Goal: Task Accomplishment & Management: Complete application form

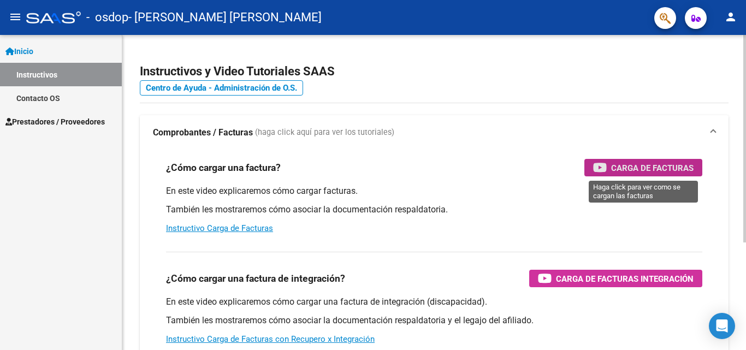
click at [659, 173] on span "Carga de Facturas" at bounding box center [652, 168] width 82 height 14
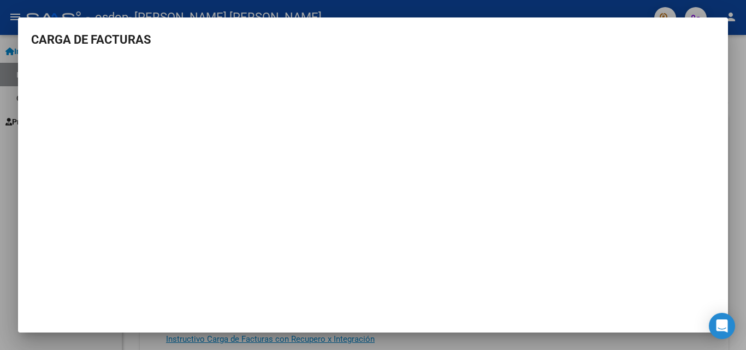
click at [66, 1] on div at bounding box center [373, 175] width 746 height 350
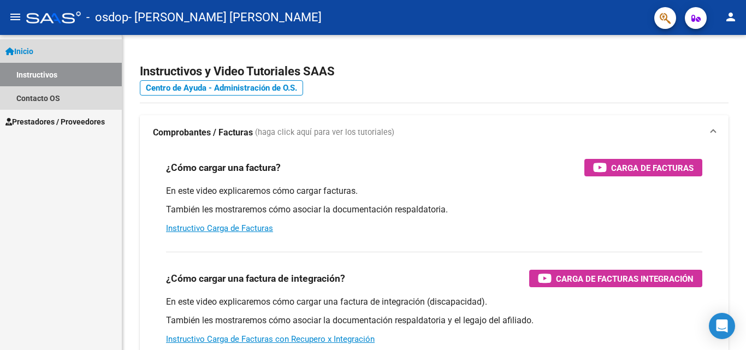
click at [31, 49] on span "Inicio" at bounding box center [19, 51] width 28 height 12
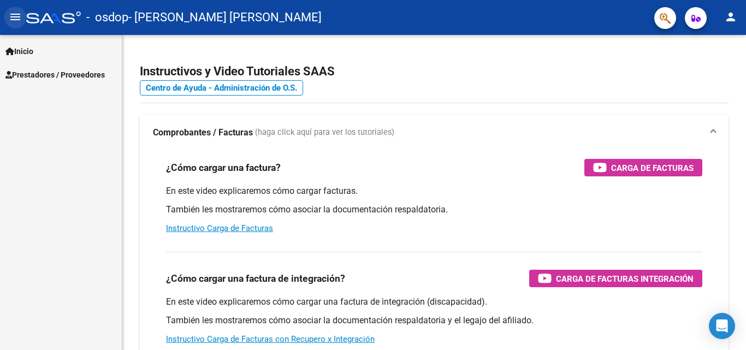
click at [11, 14] on mat-icon "menu" at bounding box center [15, 16] width 13 height 13
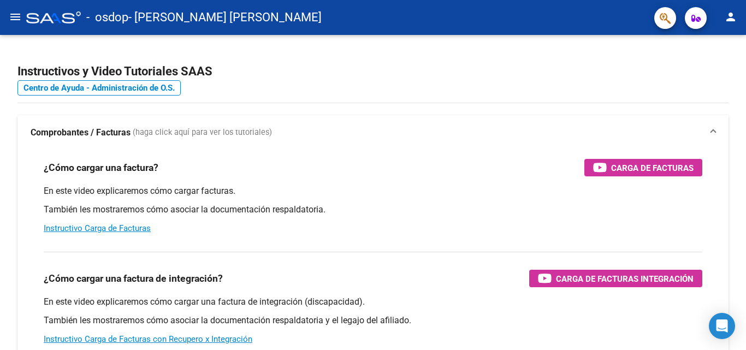
click at [7, 13] on button "menu" at bounding box center [15, 18] width 22 height 22
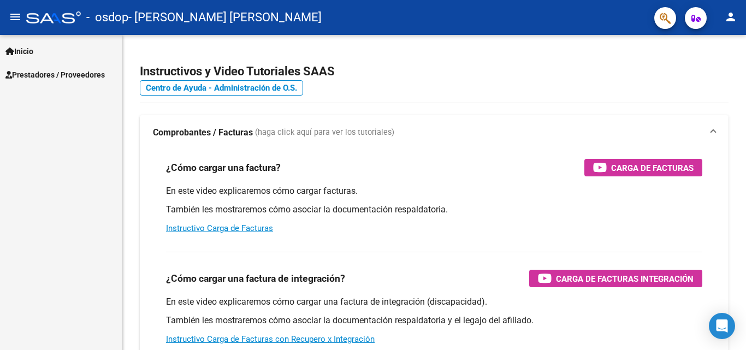
click at [72, 77] on span "Prestadores / Proveedores" at bounding box center [54, 75] width 99 height 12
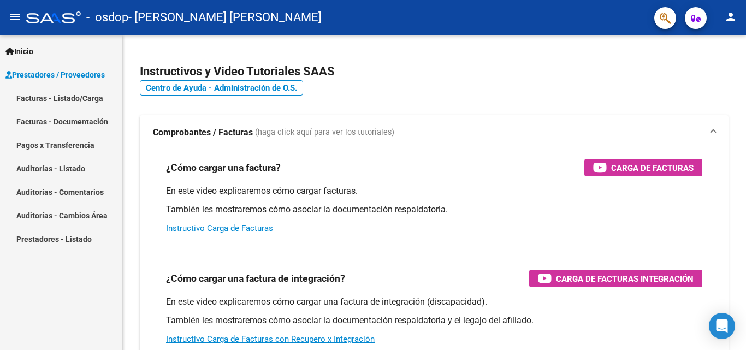
click at [45, 92] on link "Facturas - Listado/Carga" at bounding box center [61, 97] width 122 height 23
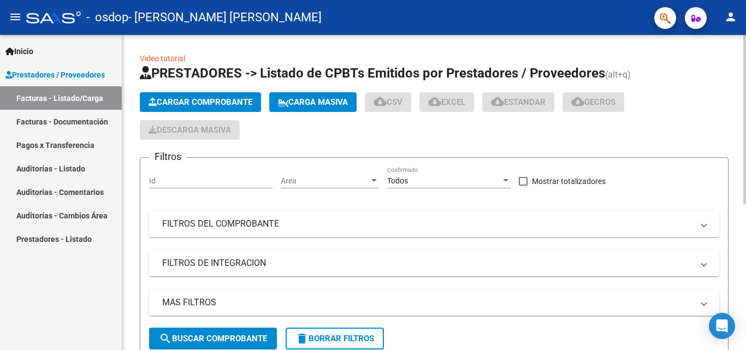
click at [223, 103] on span "Cargar Comprobante" at bounding box center [201, 102] width 104 height 10
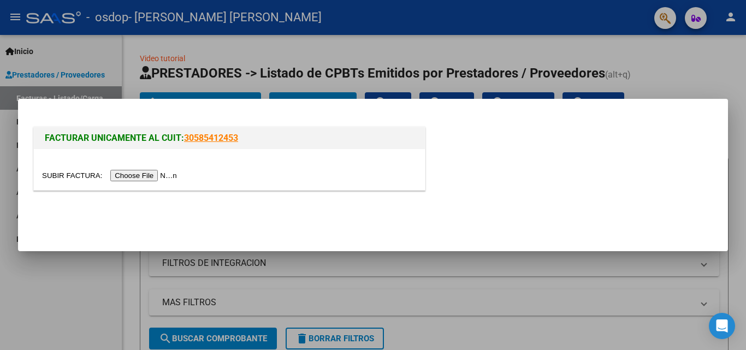
click at [152, 173] on input "file" at bounding box center [111, 175] width 138 height 11
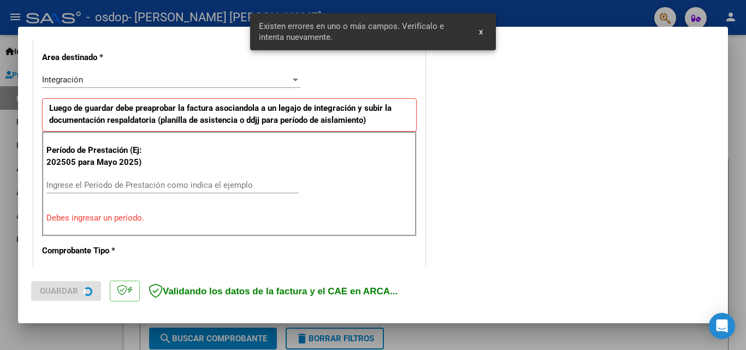
scroll to position [267, 0]
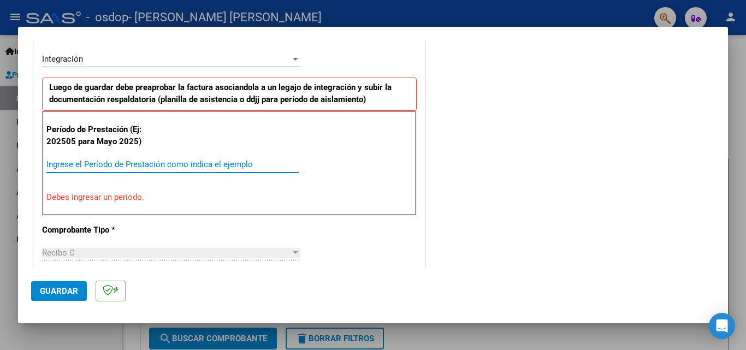
click at [186, 161] on input "Ingrese el Período de Prestación como indica el ejemplo" at bounding box center [172, 164] width 252 height 10
type input "0"
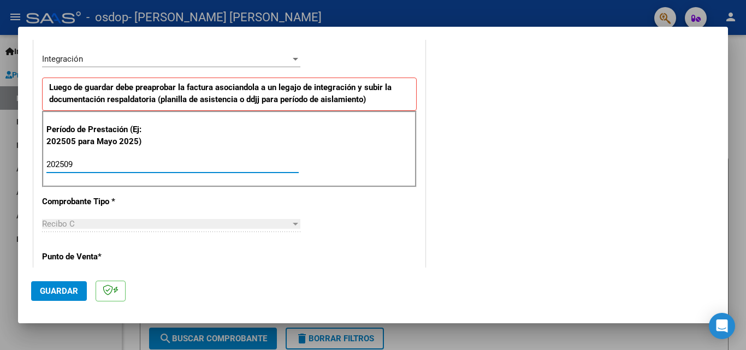
type input "202509"
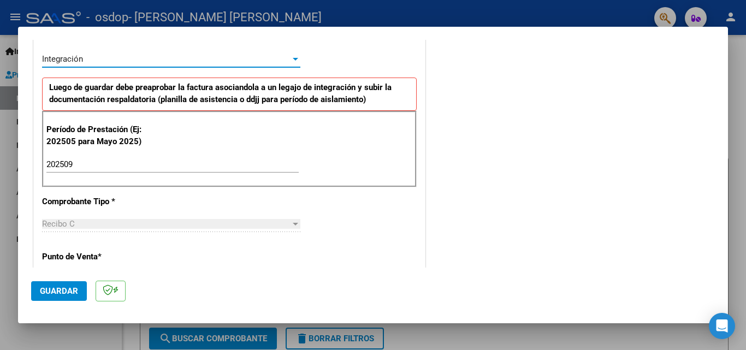
click at [236, 58] on div "Integración" at bounding box center [166, 59] width 248 height 10
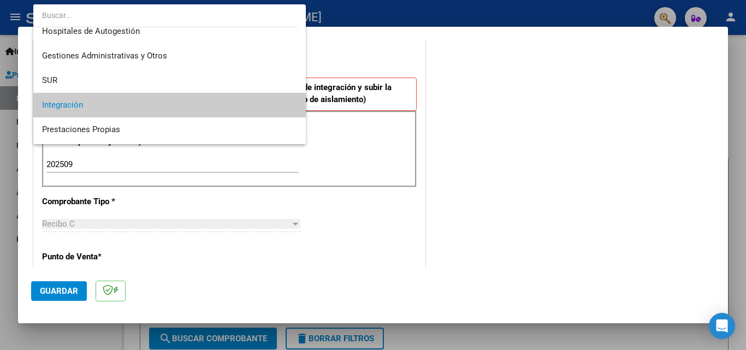
scroll to position [0, 0]
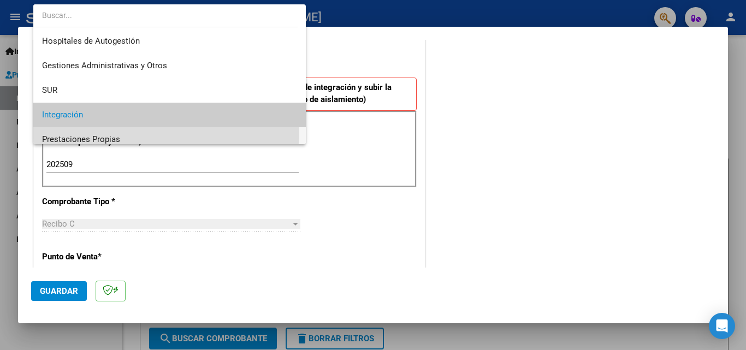
click at [158, 131] on span "Prestaciones Propias" at bounding box center [169, 139] width 255 height 25
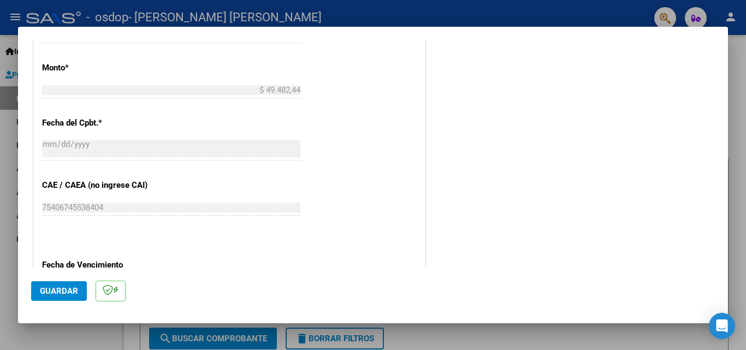
scroll to position [624, 0]
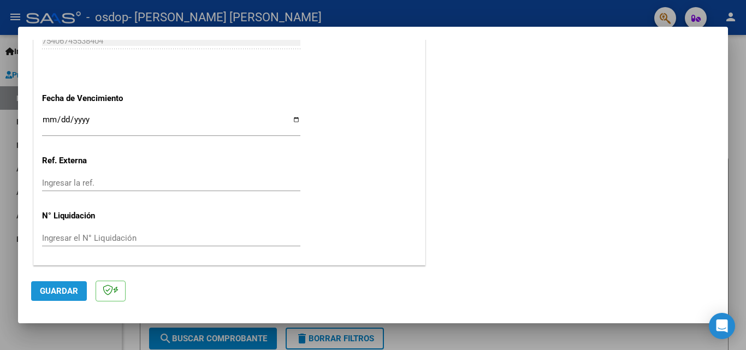
click at [62, 289] on span "Guardar" at bounding box center [59, 291] width 38 height 10
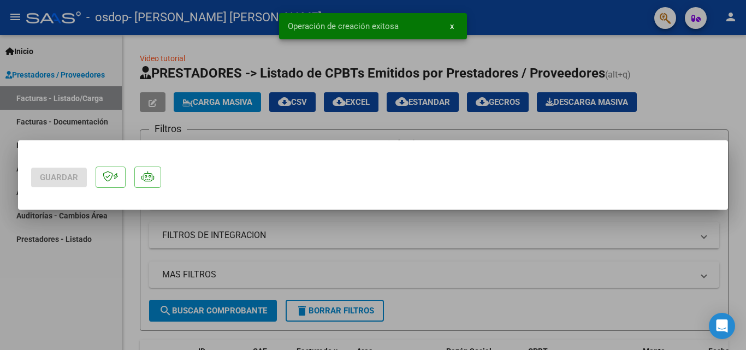
scroll to position [0, 0]
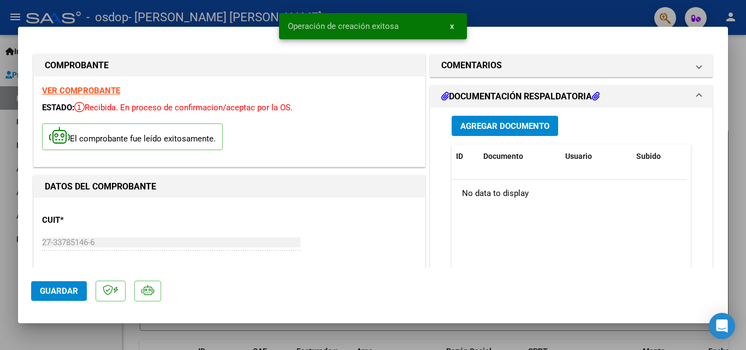
click at [484, 130] on span "Agregar Documento" at bounding box center [504, 126] width 89 height 10
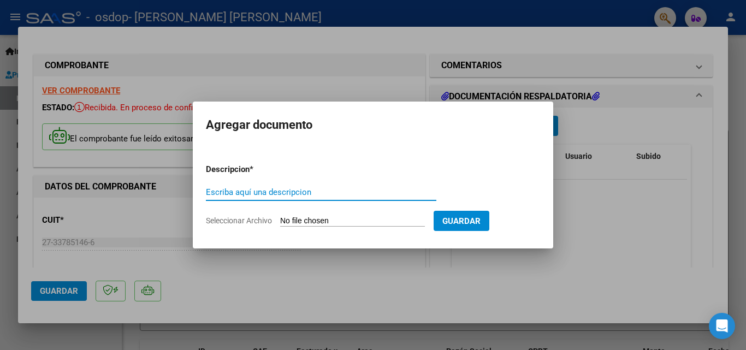
click at [309, 189] on input "Escriba aquí una descripcion" at bounding box center [321, 192] width 230 height 10
click at [312, 217] on input "Seleccionar Archivo" at bounding box center [352, 221] width 145 height 10
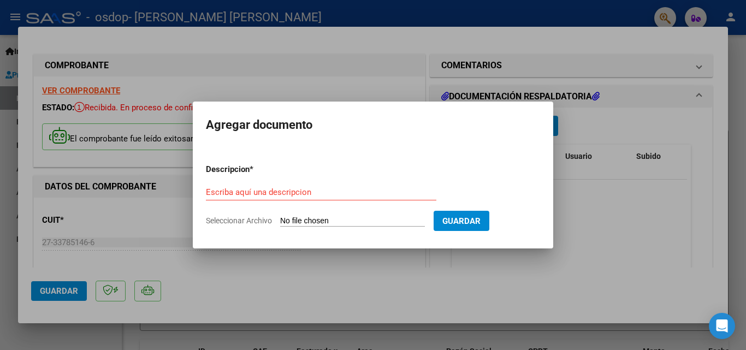
type input "C:\fakepath\ASISTENCIA [PERSON_NAME] [DATE].pdf"
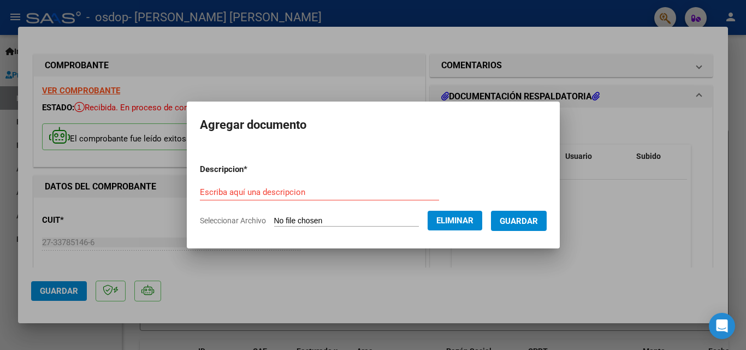
click at [217, 182] on form "Descripcion * Escriba aquí una descripcion Seleccionar Archivo Eliminar Guardar" at bounding box center [373, 195] width 347 height 80
click at [209, 192] on input "Escriba aquí una descripcion" at bounding box center [319, 192] width 239 height 10
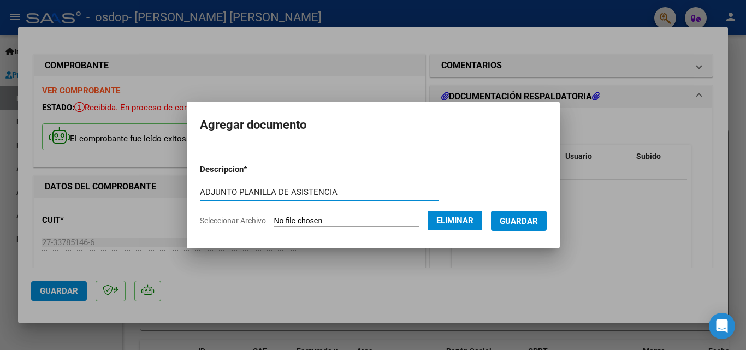
type input "ADJUNTO PLANILLA DE ASISTENCIA"
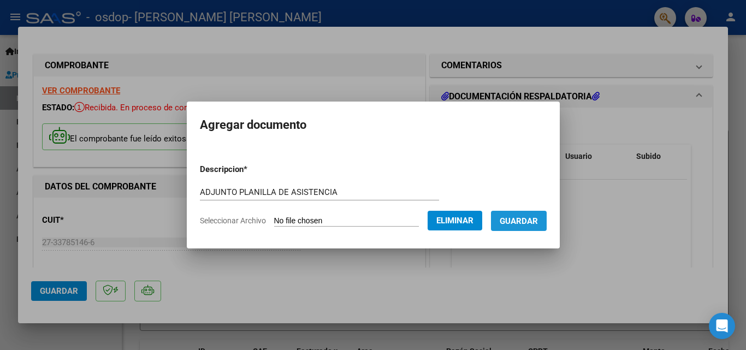
click at [535, 220] on span "Guardar" at bounding box center [519, 221] width 38 height 10
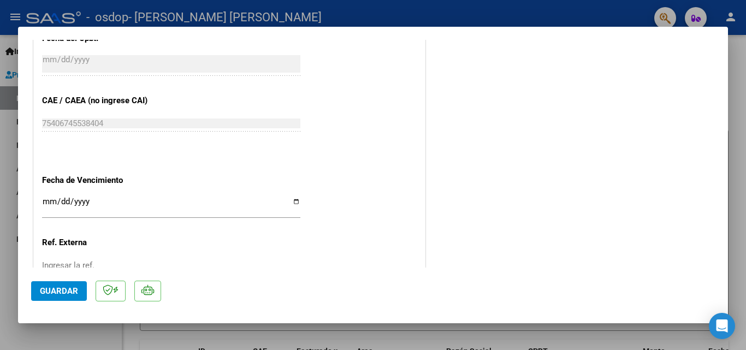
scroll to position [645, 0]
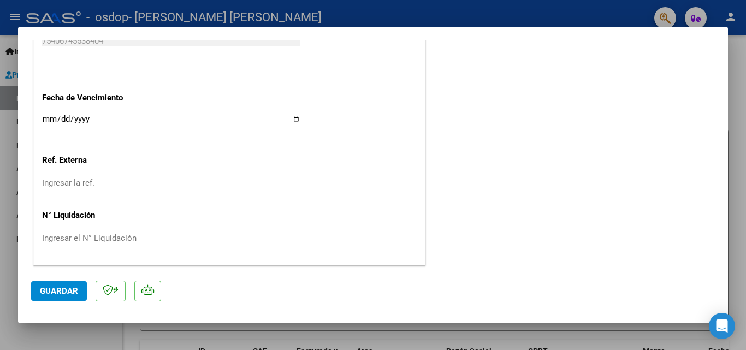
click at [61, 289] on span "Guardar" at bounding box center [59, 291] width 38 height 10
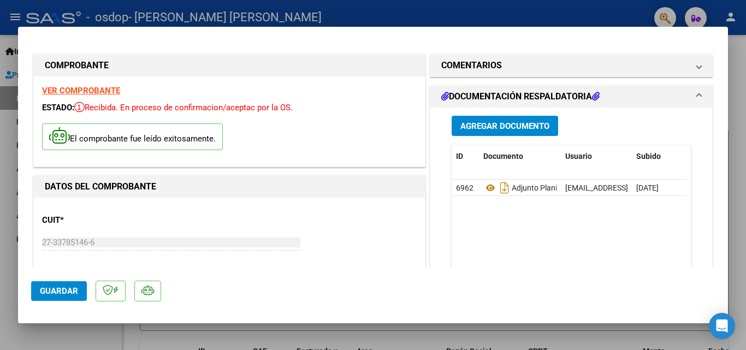
click at [473, 120] on button "Agregar Documento" at bounding box center [505, 126] width 106 height 20
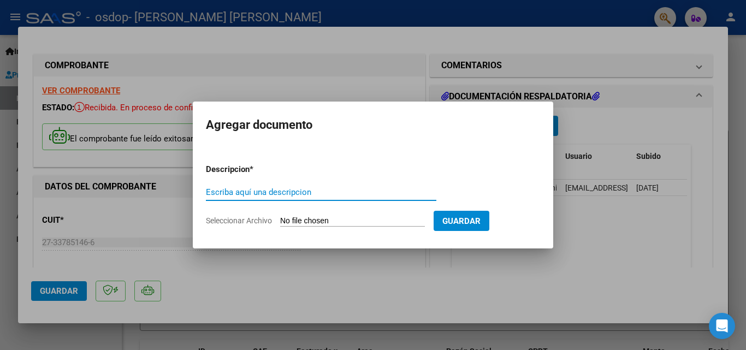
click at [470, 218] on span "Guardar" at bounding box center [461, 221] width 38 height 10
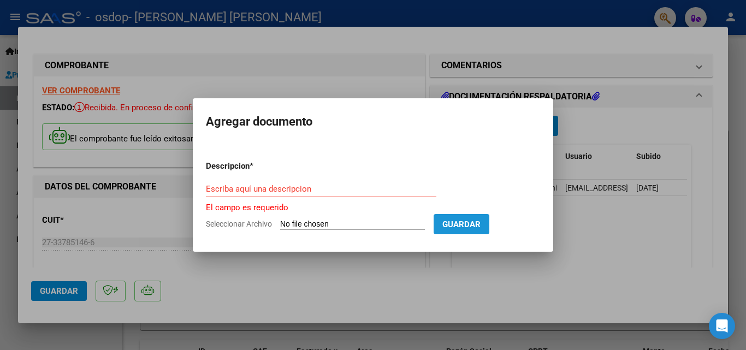
click at [481, 222] on span "Guardar" at bounding box center [461, 225] width 38 height 10
click at [599, 272] on div at bounding box center [373, 175] width 746 height 350
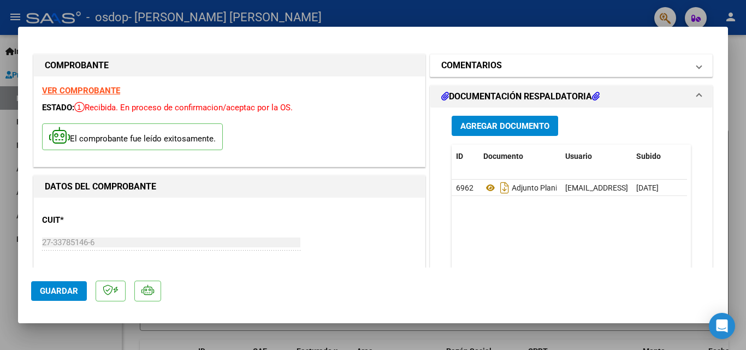
click at [630, 63] on mat-panel-title "COMENTARIOS" at bounding box center [564, 65] width 247 height 13
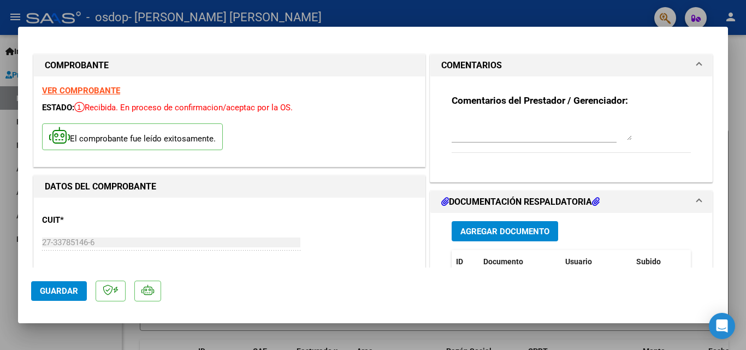
click at [630, 63] on mat-panel-title "COMENTARIOS" at bounding box center [564, 65] width 247 height 13
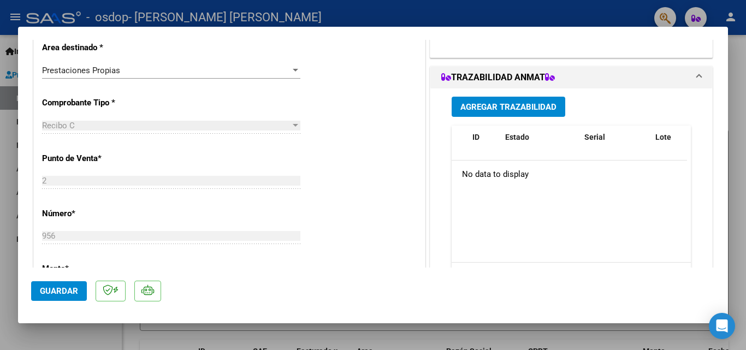
scroll to position [275, 0]
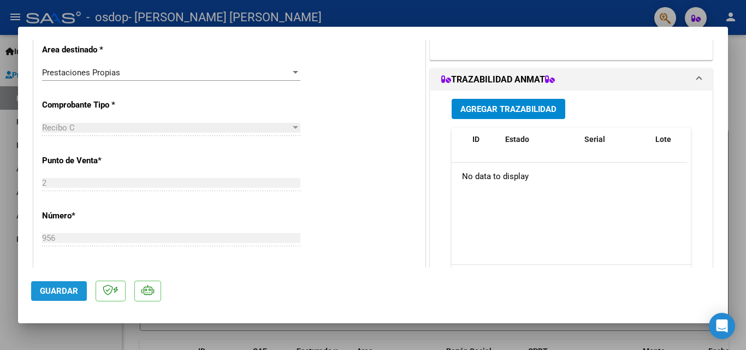
click at [78, 296] on button "Guardar" at bounding box center [59, 291] width 56 height 20
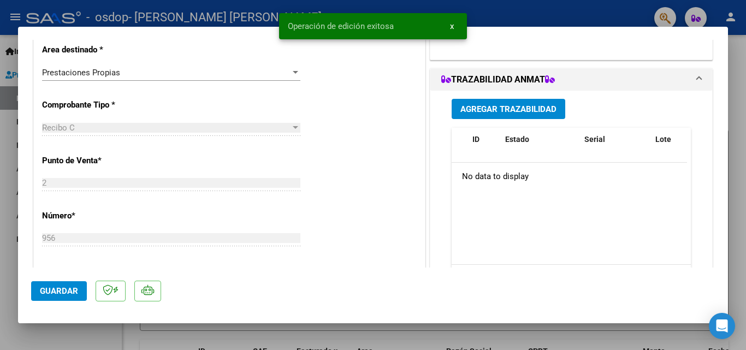
scroll to position [645, 0]
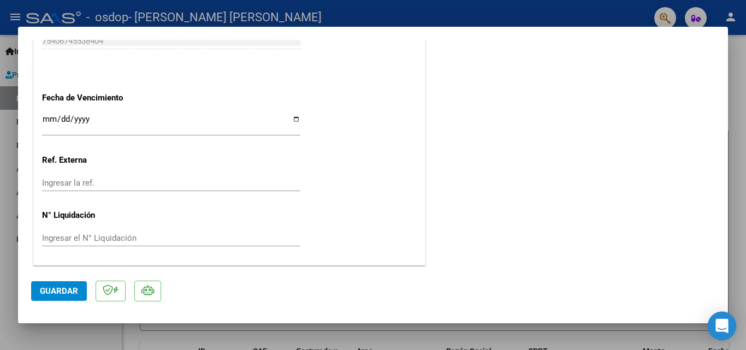
click at [715, 325] on div "Open Intercom Messenger" at bounding box center [722, 326] width 29 height 29
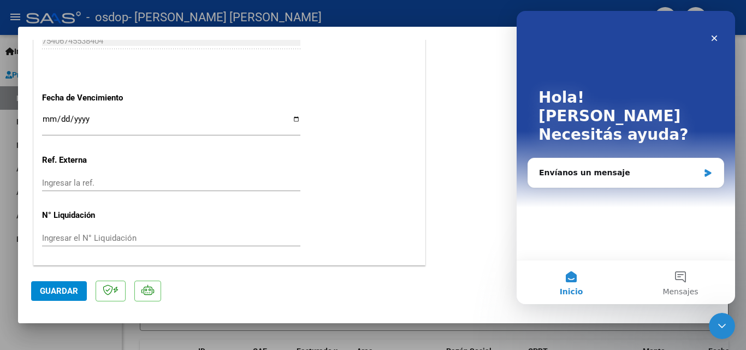
scroll to position [0, 0]
click at [712, 36] on icon "Cerrar" at bounding box center [715, 38] width 6 height 6
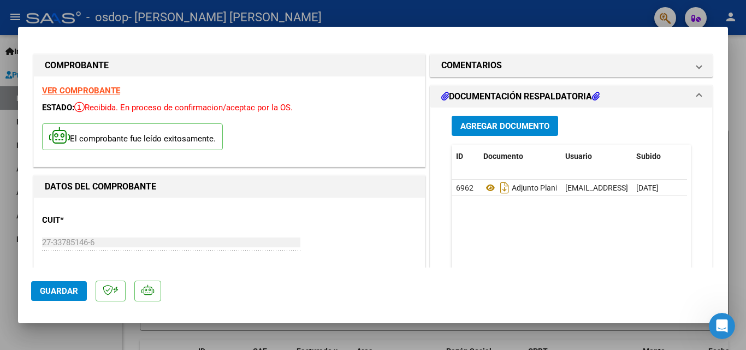
click at [745, 192] on div at bounding box center [373, 175] width 746 height 350
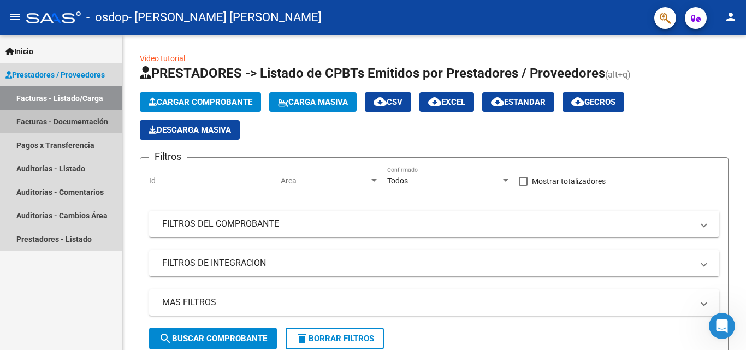
click at [66, 121] on link "Facturas - Documentación" at bounding box center [61, 121] width 122 height 23
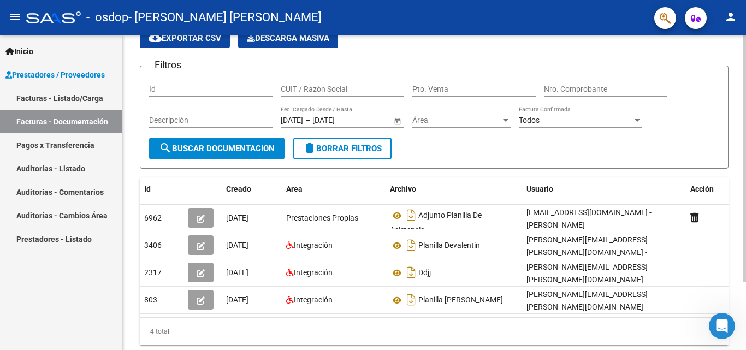
scroll to position [87, 0]
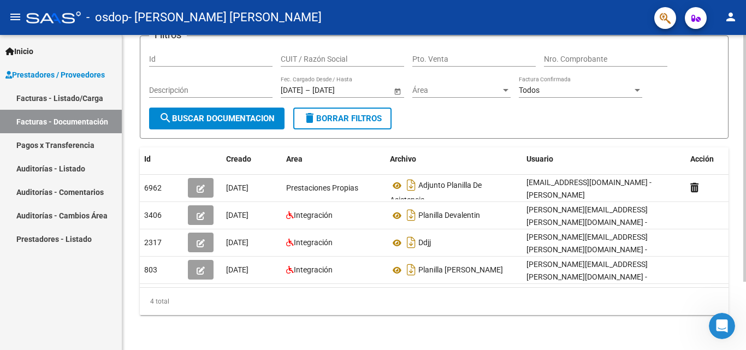
click at [745, 202] on div at bounding box center [744, 226] width 3 height 247
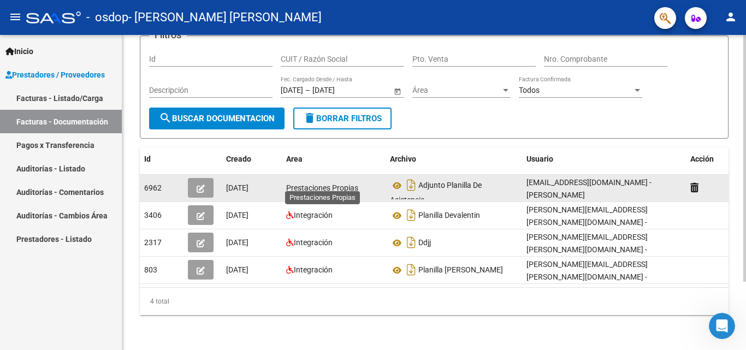
click at [296, 183] on span "Prestaciones Propias" at bounding box center [322, 187] width 72 height 9
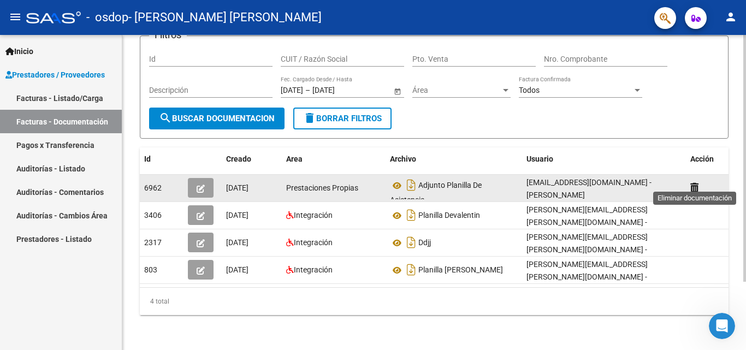
click at [693, 182] on icon at bounding box center [694, 187] width 8 height 10
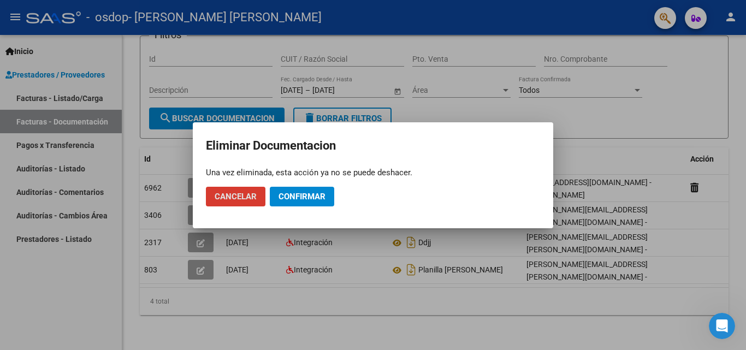
click at [301, 193] on span "Confirmar" at bounding box center [302, 197] width 47 height 10
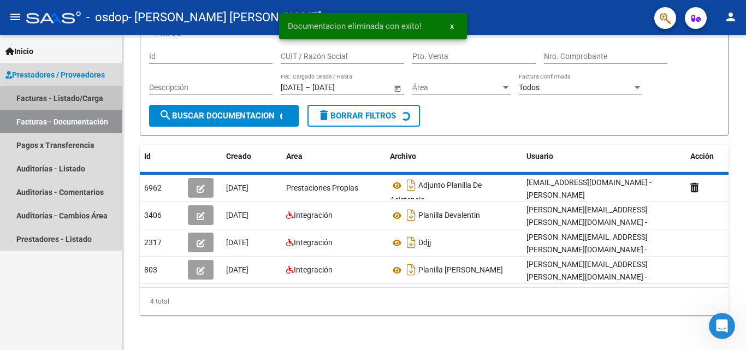
click at [64, 99] on link "Facturas - Listado/Carga" at bounding box center [61, 97] width 122 height 23
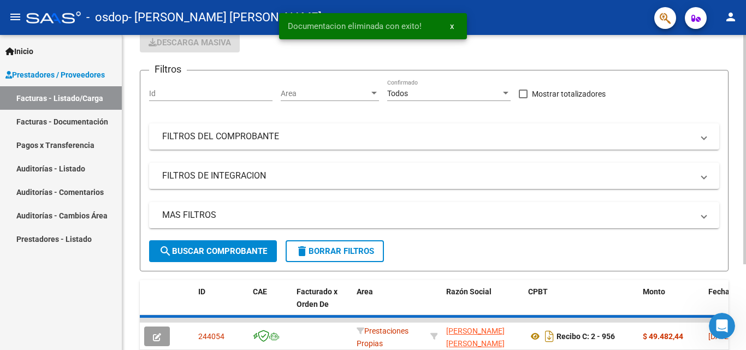
click at [184, 25] on button "Cargar Comprobante" at bounding box center [200, 15] width 121 height 20
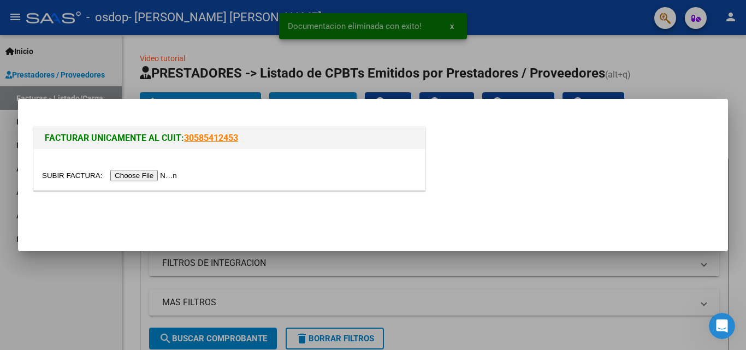
click at [158, 177] on input "file" at bounding box center [111, 175] width 138 height 11
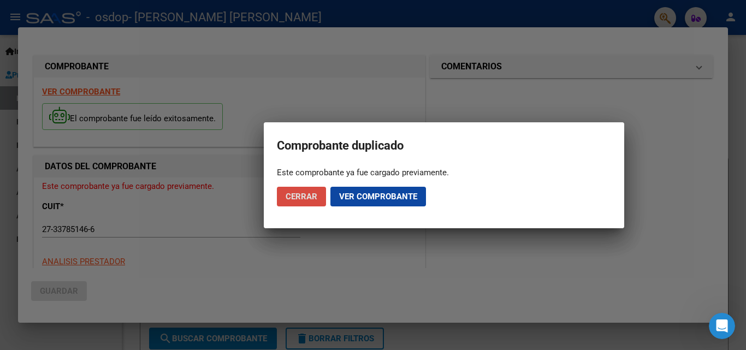
click at [308, 189] on button "Cerrar" at bounding box center [301, 197] width 49 height 20
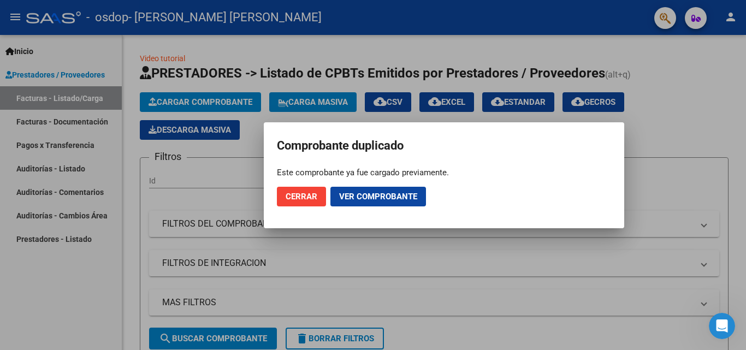
click at [396, 189] on button "Ver comprobante" at bounding box center [378, 197] width 96 height 20
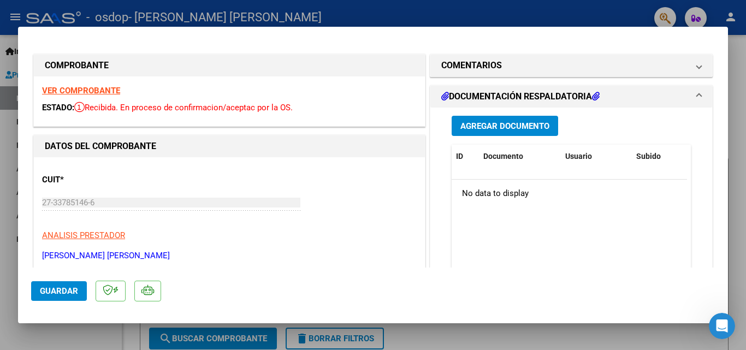
click at [90, 85] on div "VER COMPROBANTE ESTADO: Recibida. En proceso de confirmacion/aceptac por la OS." at bounding box center [229, 101] width 391 height 50
click at [74, 89] on strong "VER COMPROBANTE" at bounding box center [81, 91] width 78 height 10
drag, startPoint x: 739, startPoint y: 257, endPoint x: 734, endPoint y: 253, distance: 6.2
click at [739, 256] on div at bounding box center [373, 175] width 746 height 350
type input "$ 0,00"
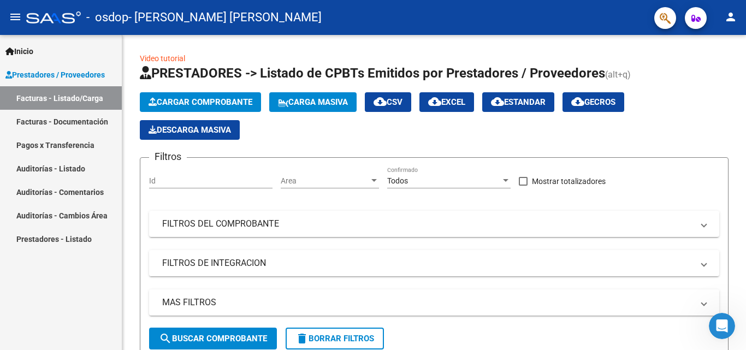
click at [50, 117] on link "Facturas - Documentación" at bounding box center [61, 121] width 122 height 23
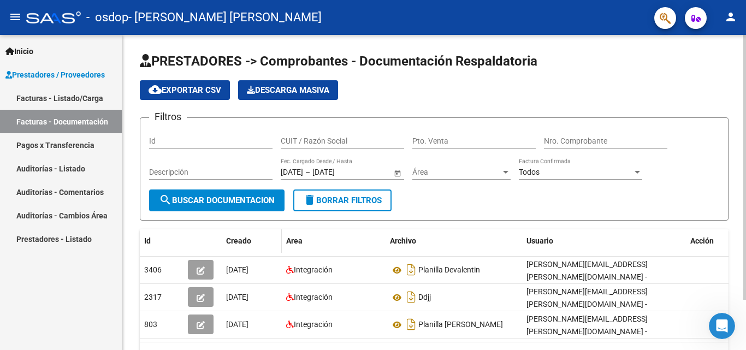
scroll to position [60, 0]
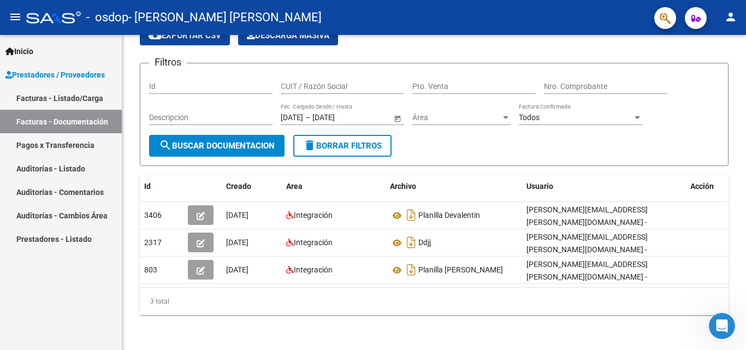
click at [78, 94] on link "Facturas - Listado/Carga" at bounding box center [61, 97] width 122 height 23
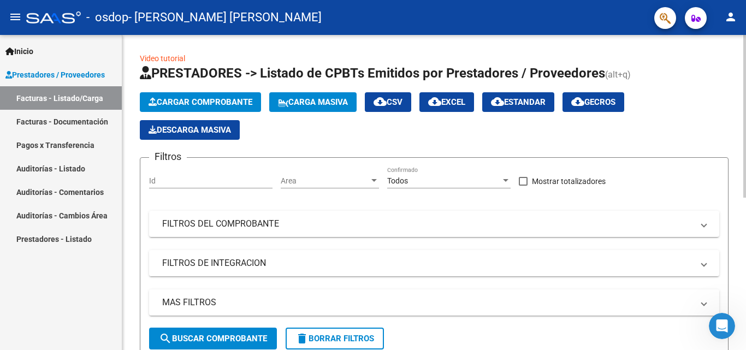
click at [182, 99] on span "Cargar Comprobante" at bounding box center [201, 102] width 104 height 10
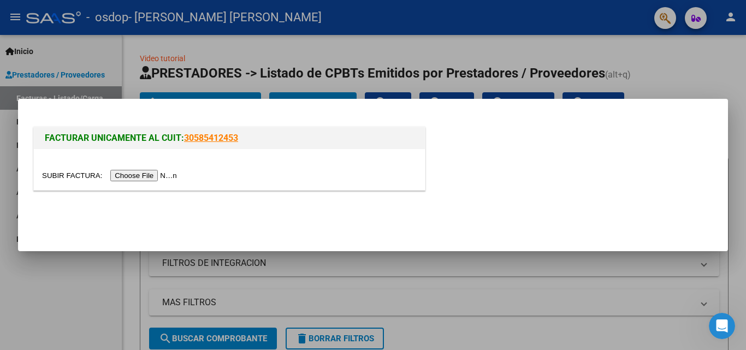
click at [164, 174] on input "file" at bounding box center [111, 175] width 138 height 11
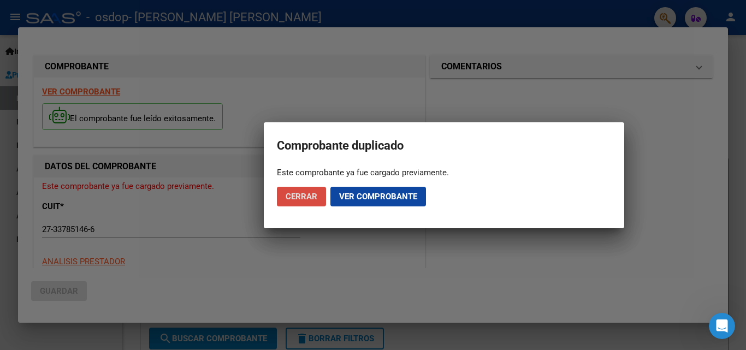
click at [293, 192] on span "Cerrar" at bounding box center [302, 197] width 32 height 10
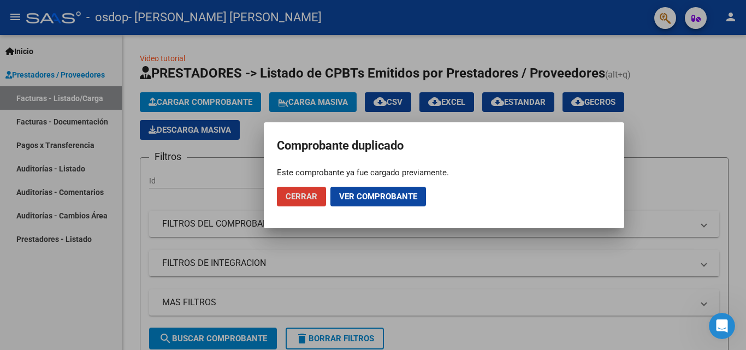
click at [391, 196] on span "Ver comprobante" at bounding box center [378, 197] width 78 height 10
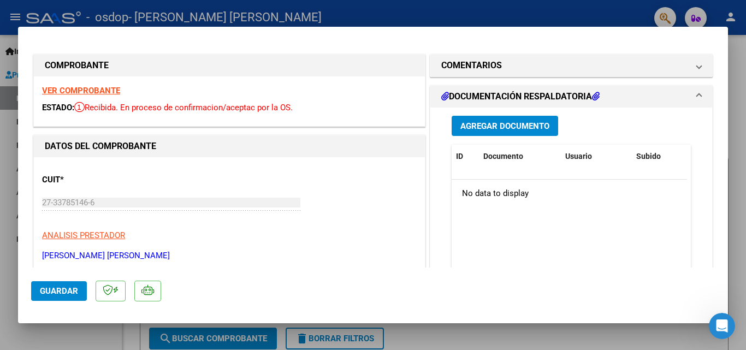
click at [76, 294] on span "Guardar" at bounding box center [59, 291] width 38 height 10
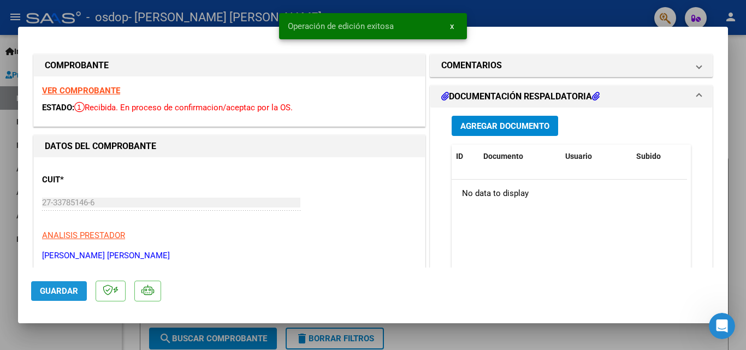
click at [39, 289] on button "Guardar" at bounding box center [59, 291] width 56 height 20
click at [452, 23] on span "x" at bounding box center [452, 26] width 4 height 10
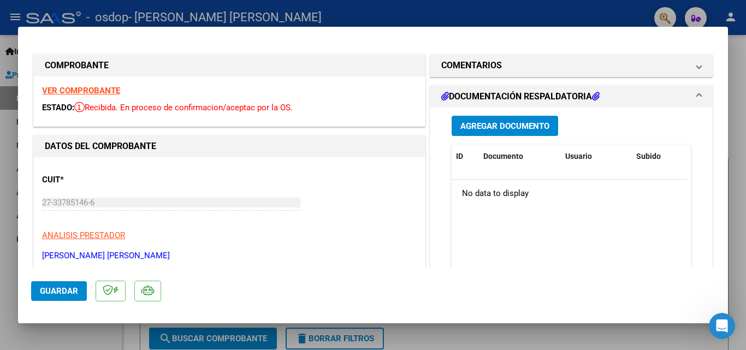
click at [27, 6] on div at bounding box center [373, 175] width 746 height 350
type input "$ 0,00"
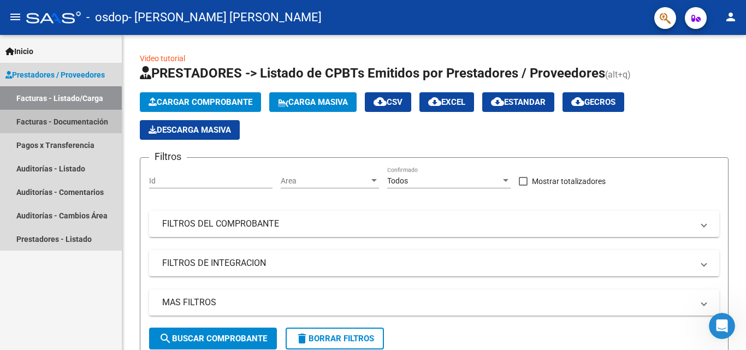
click at [33, 126] on link "Facturas - Documentación" at bounding box center [61, 121] width 122 height 23
